Goal: Task Accomplishment & Management: Manage account settings

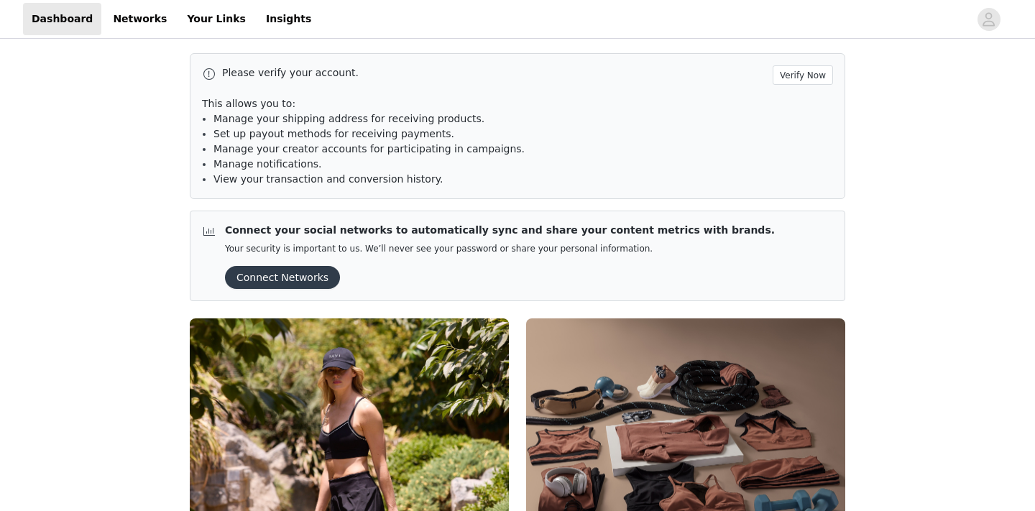
click at [799, 77] on button "Verify Now" at bounding box center [803, 74] width 60 height 19
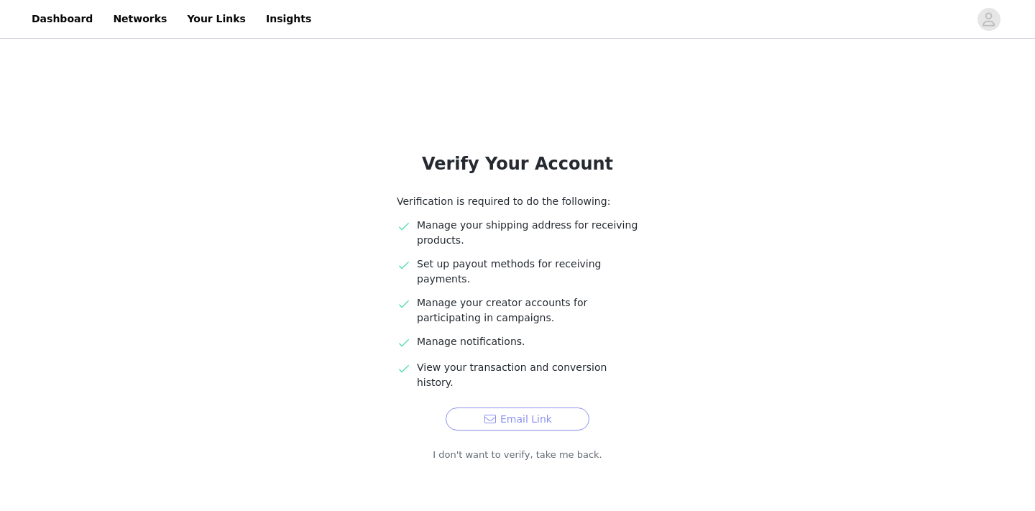
click at [504, 408] on button "Email Link" at bounding box center [518, 419] width 144 height 23
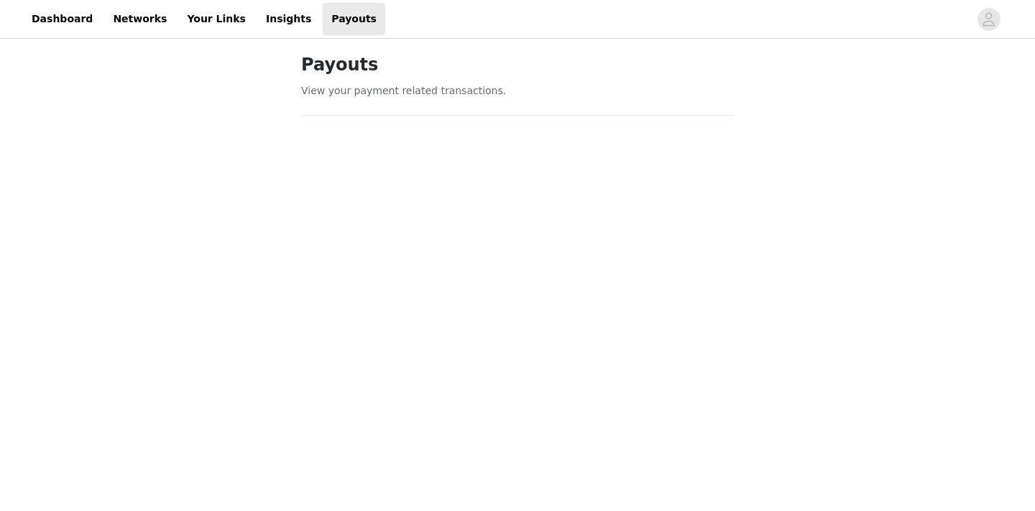
scroll to position [6, 0]
click at [204, 24] on link "Your Links" at bounding box center [216, 19] width 76 height 32
